Goal: Information Seeking & Learning: Learn about a topic

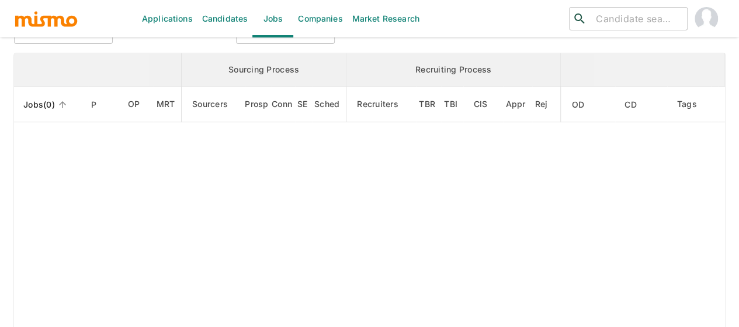
scroll to position [117, 0]
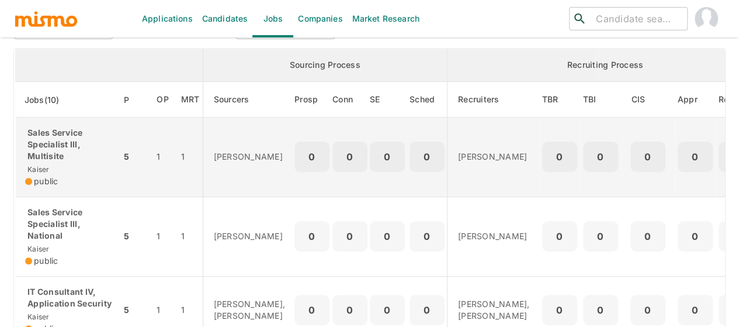
click at [57, 148] on p "Sales Service Specialist III, Multisite" at bounding box center [68, 144] width 86 height 35
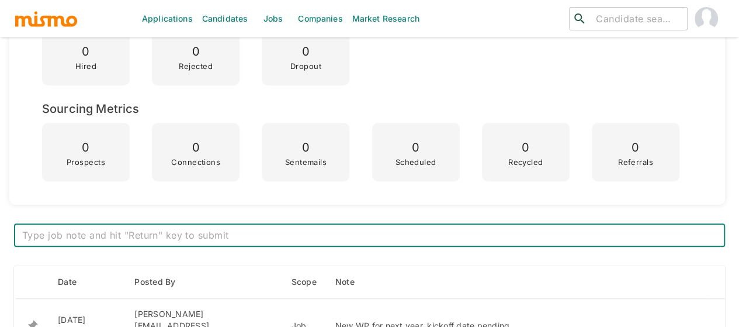
scroll to position [526, 0]
